Goal: Task Accomplishment & Management: Manage account settings

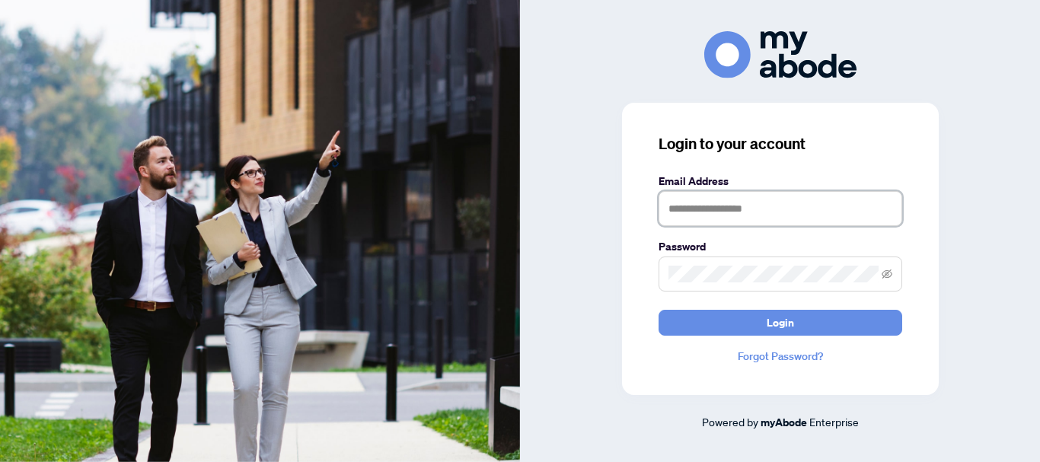
click at [753, 212] on input "text" at bounding box center [781, 208] width 244 height 35
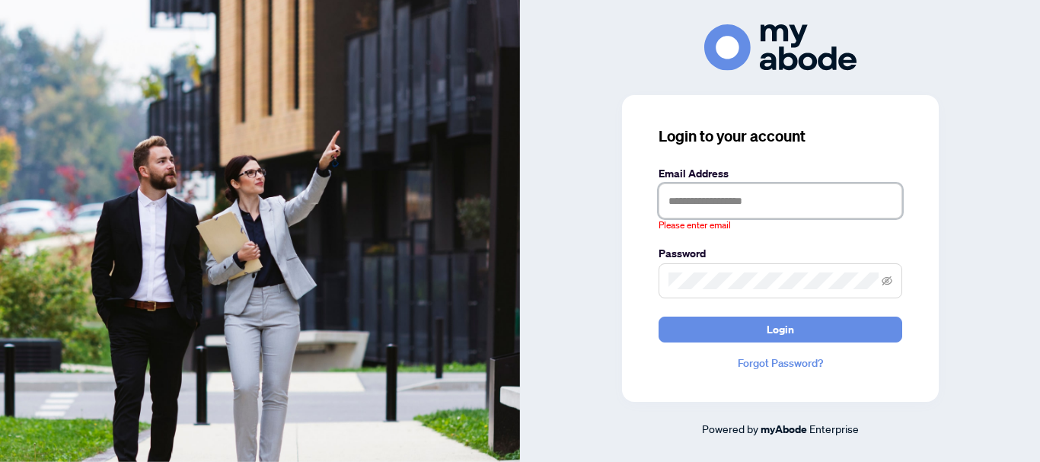
type input "**********"
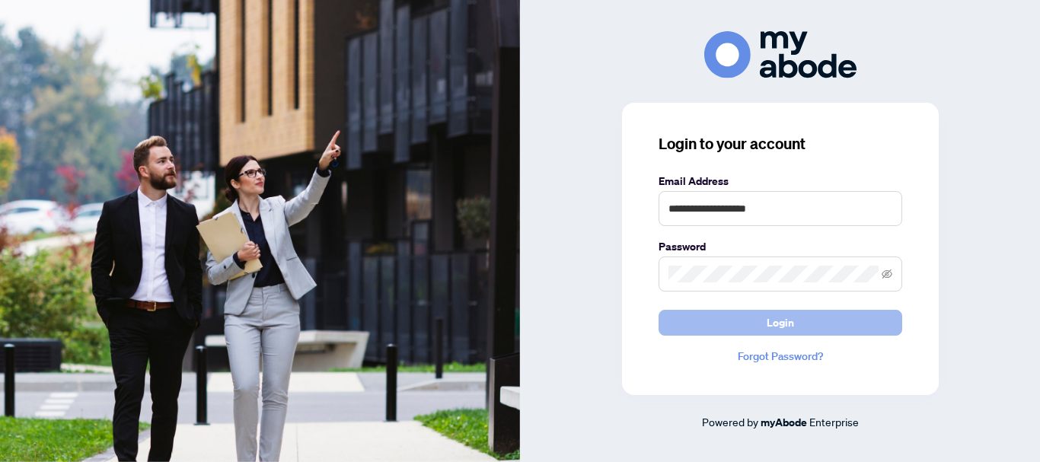
click at [770, 325] on span "Login" at bounding box center [780, 323] width 27 height 24
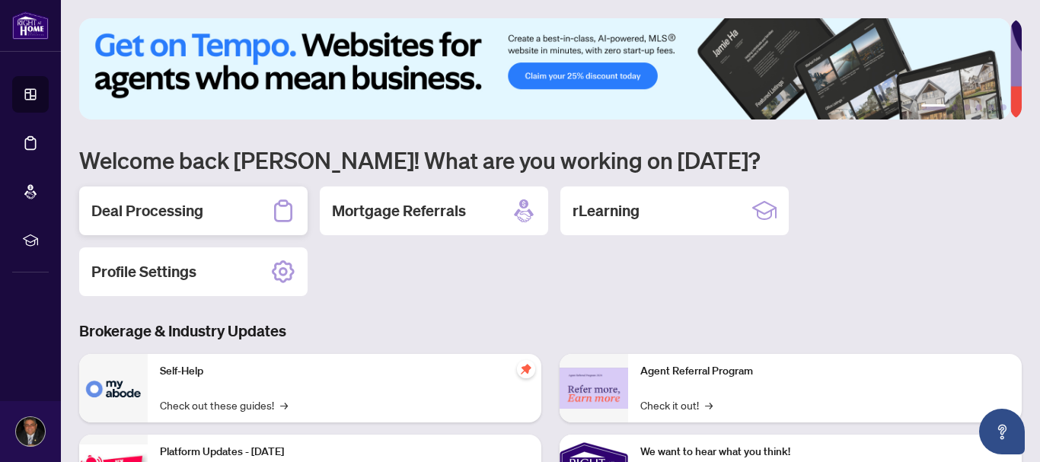
click at [165, 211] on h2 "Deal Processing" at bounding box center [147, 210] width 112 height 21
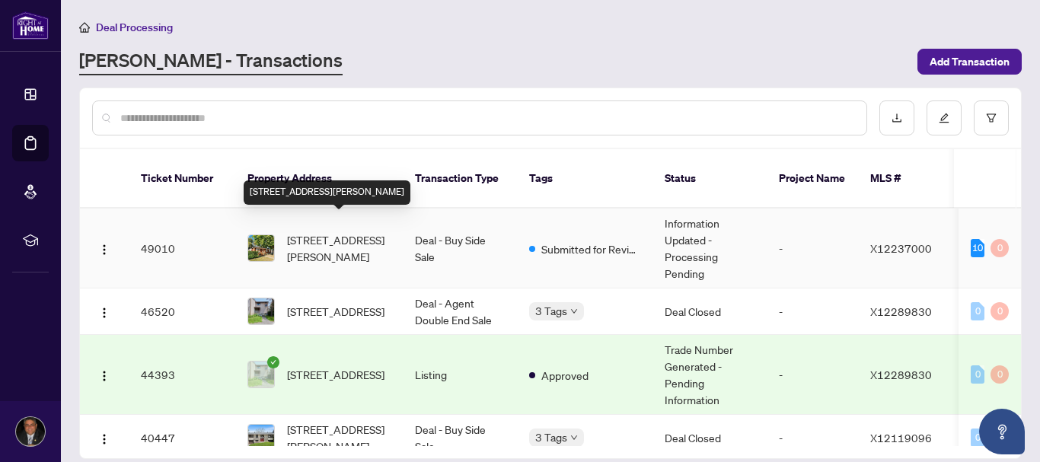
click at [303, 238] on span "[STREET_ADDRESS][PERSON_NAME]" at bounding box center [339, 247] width 104 height 33
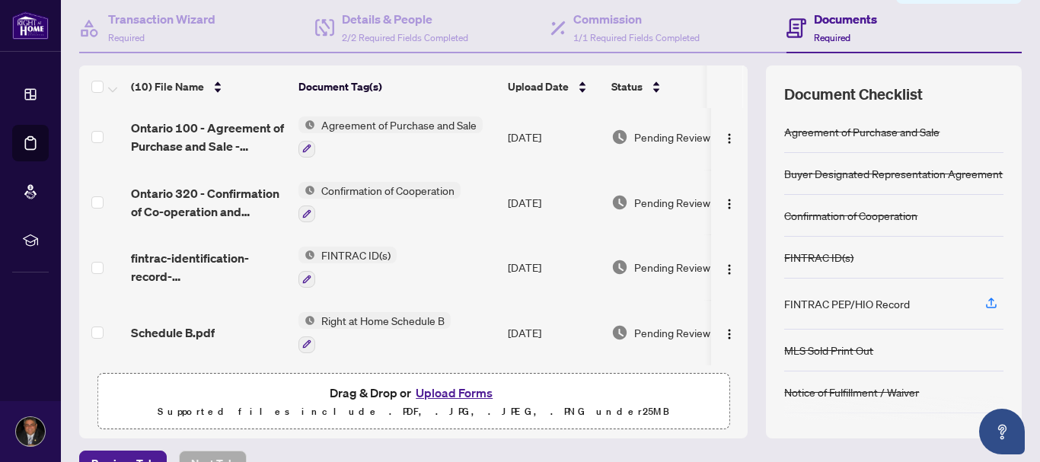
scroll to position [175, 0]
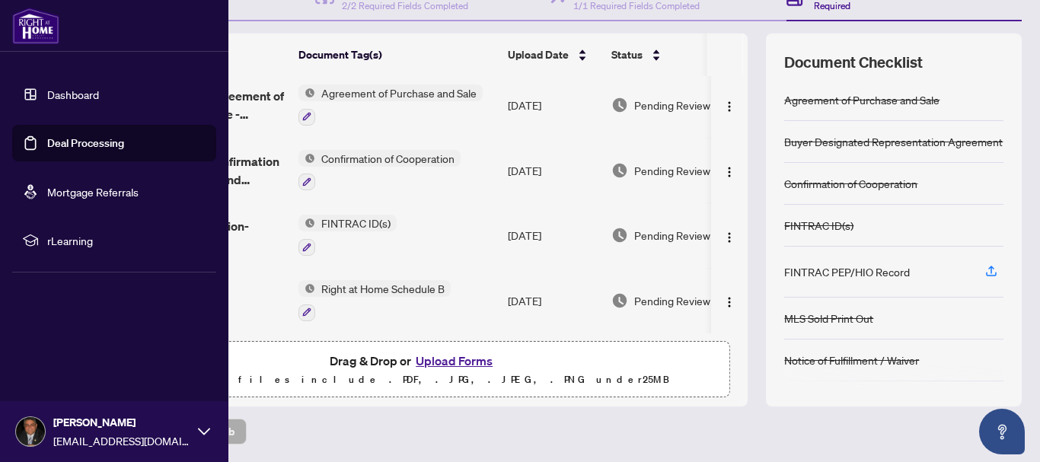
click at [32, 33] on img at bounding box center [35, 26] width 47 height 37
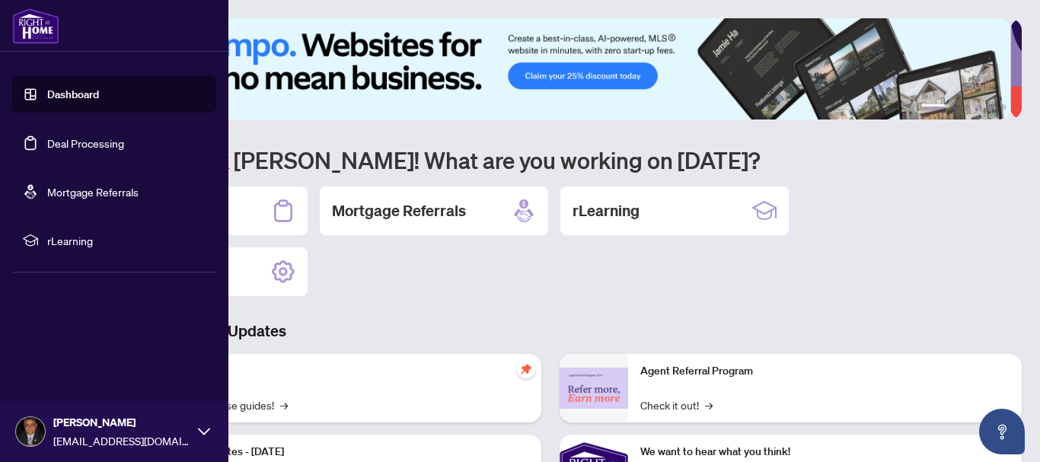
click at [203, 429] on icon at bounding box center [204, 432] width 12 height 12
click at [44, 345] on span "Logout" at bounding box center [61, 341] width 34 height 24
